Goal: Task Accomplishment & Management: Complete application form

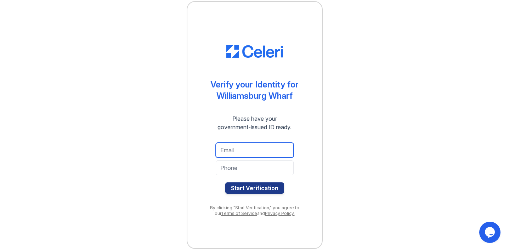
click at [239, 153] on input "email" at bounding box center [255, 150] width 78 height 15
type input "[EMAIL_ADDRESS][DOMAIN_NAME]"
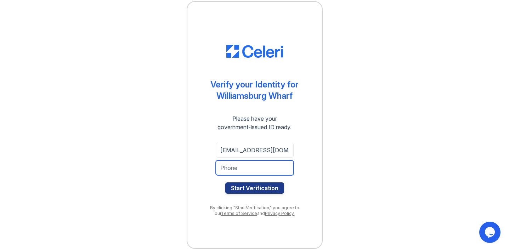
click at [245, 173] on input "tel" at bounding box center [255, 168] width 78 height 15
type input "3252275770"
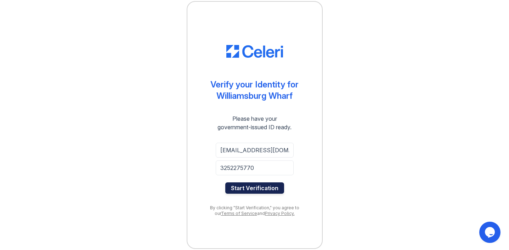
click at [249, 186] on button "Start Verification" at bounding box center [254, 188] width 59 height 11
